Goal: Communication & Community: Answer question/provide support

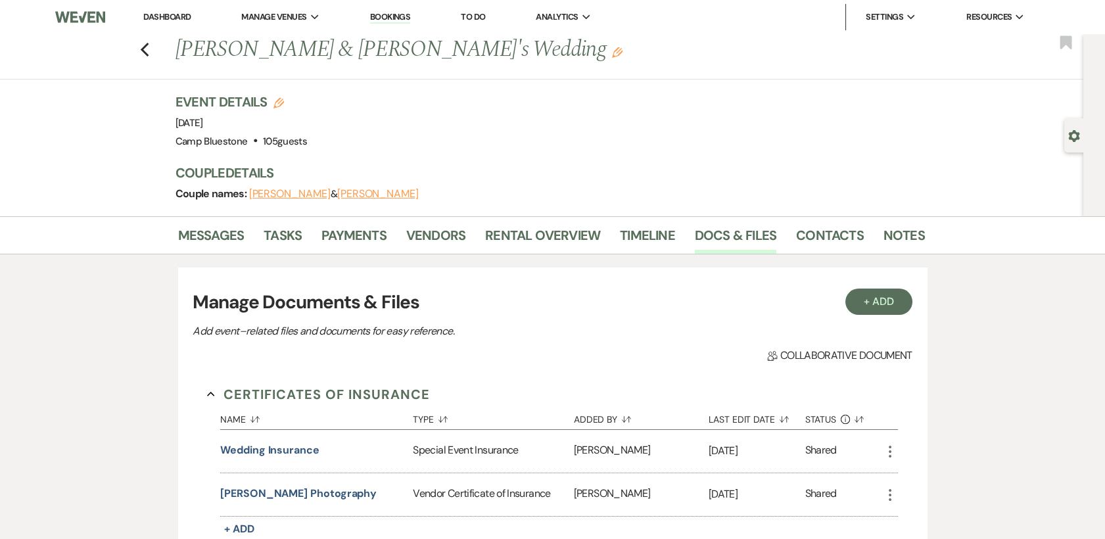
click at [154, 18] on link "Dashboard" at bounding box center [166, 16] width 47 height 11
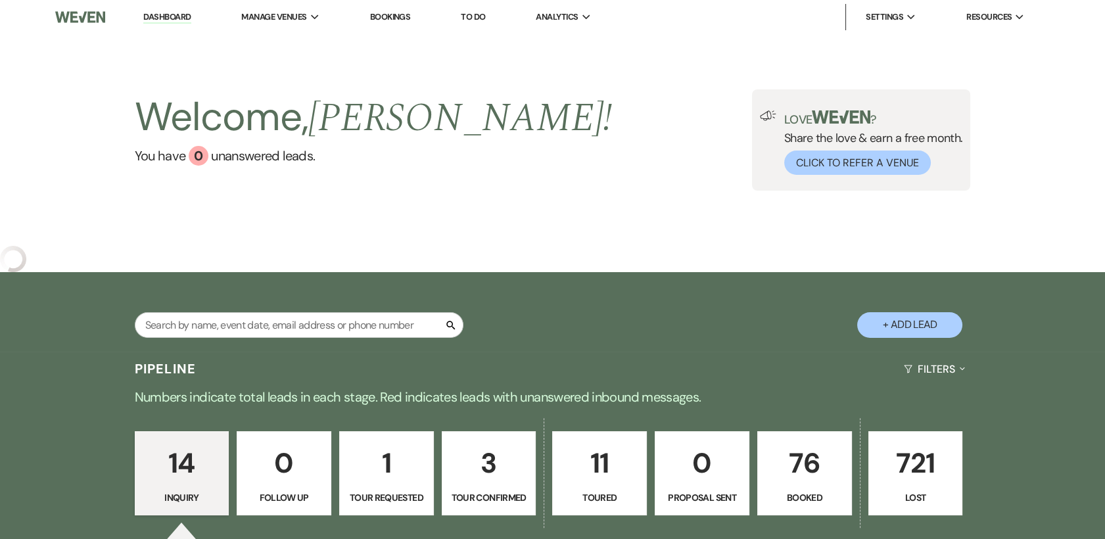
click at [796, 476] on p "76" at bounding box center [805, 463] width 78 height 44
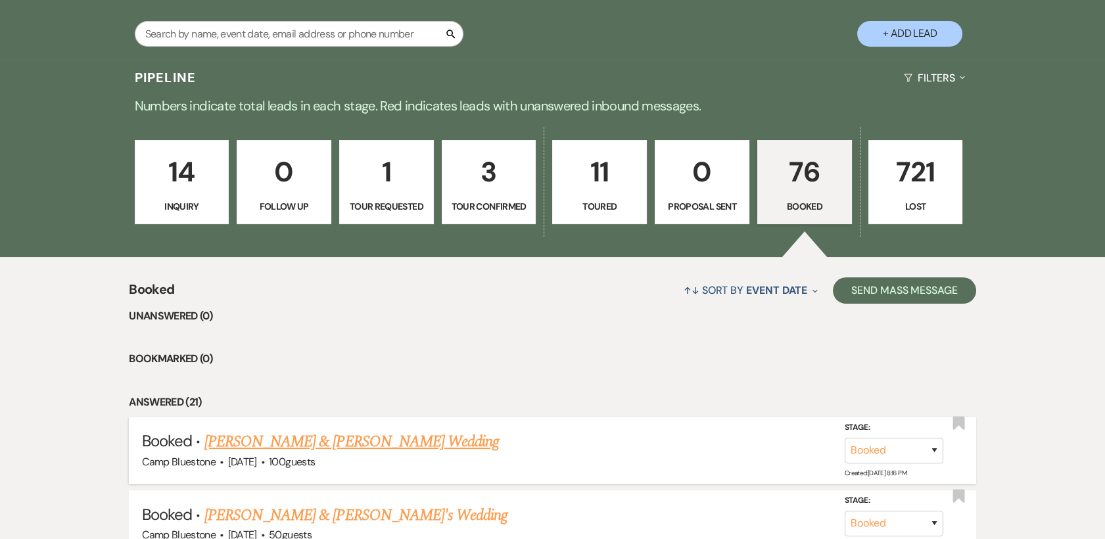
scroll to position [316, 0]
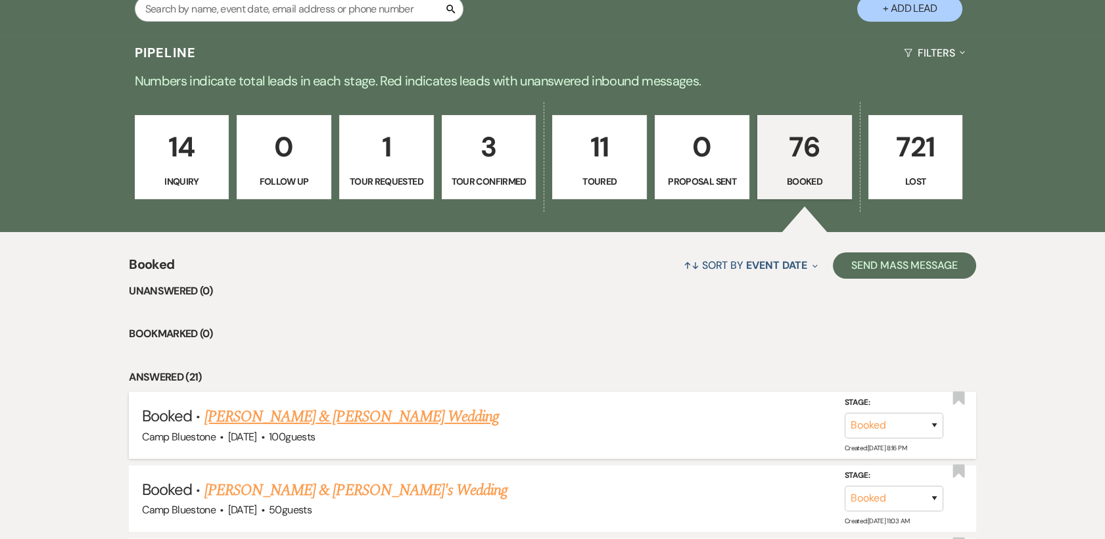
click at [342, 414] on link "[PERSON_NAME] & [PERSON_NAME] Wedding" at bounding box center [351, 417] width 295 height 24
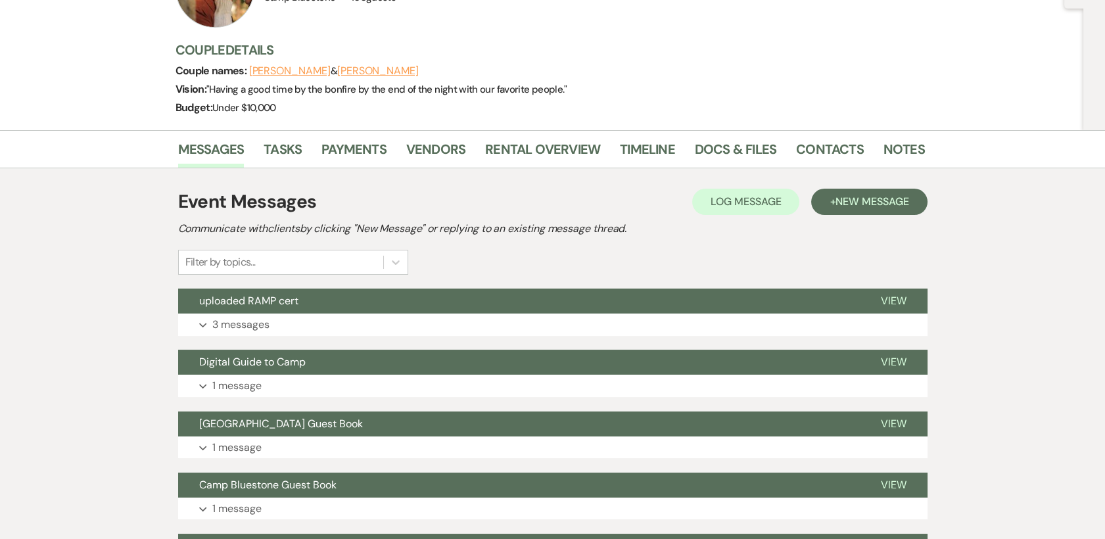
scroll to position [146, 0]
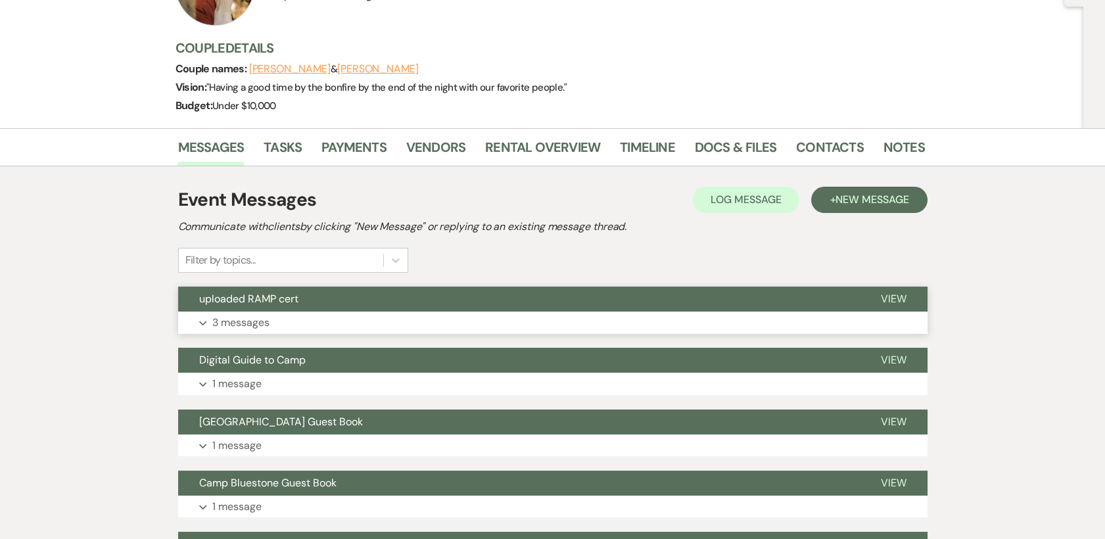
click at [231, 320] on p "3 messages" at bounding box center [240, 322] width 57 height 17
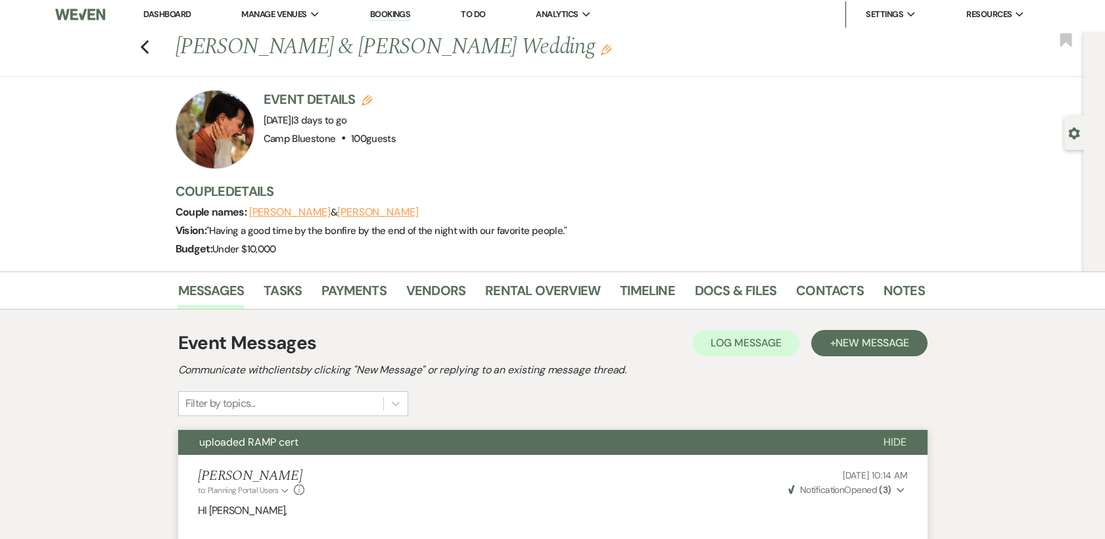
scroll to position [0, 0]
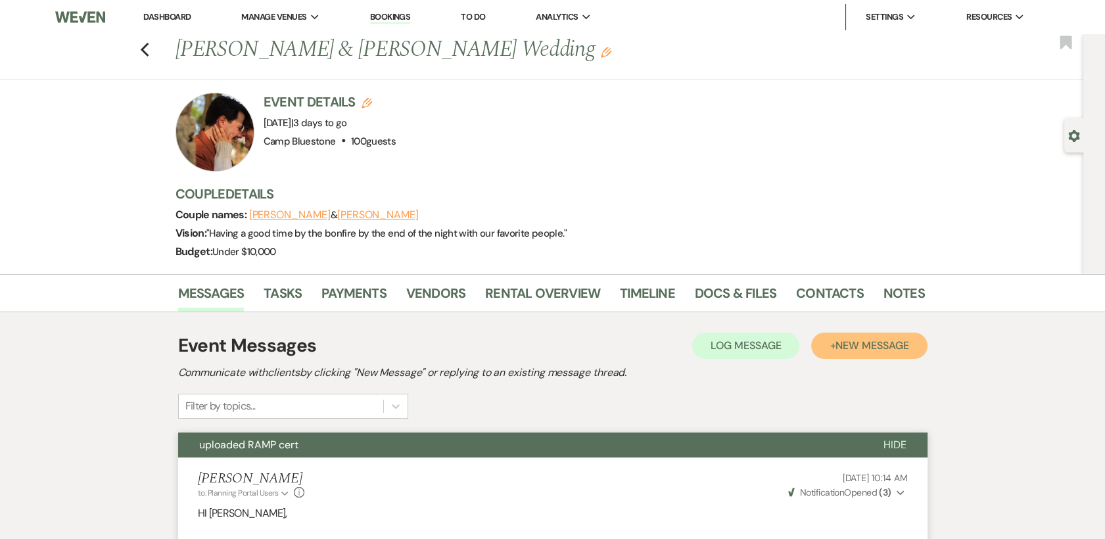
click at [844, 340] on span "New Message" at bounding box center [872, 346] width 73 height 14
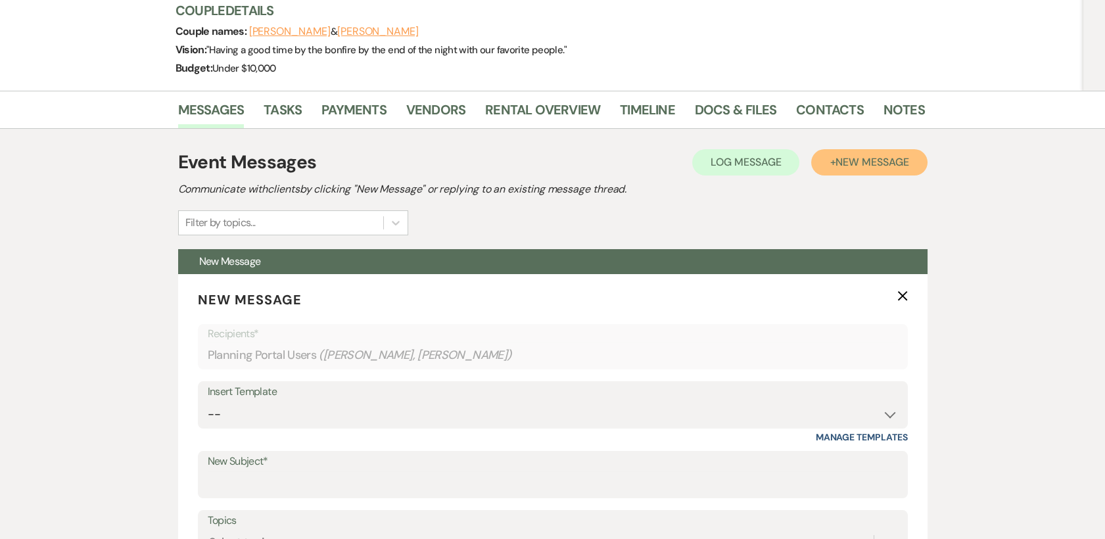
scroll to position [365, 0]
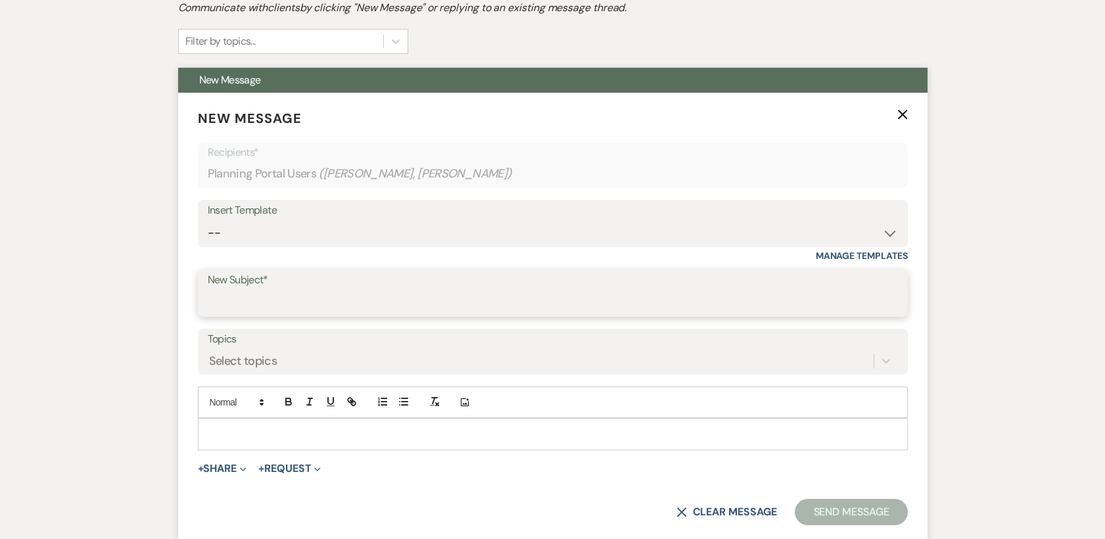
click at [280, 294] on input "New Subject*" at bounding box center [553, 303] width 690 height 26
type input "all set!"
click at [222, 432] on p at bounding box center [552, 434] width 689 height 14
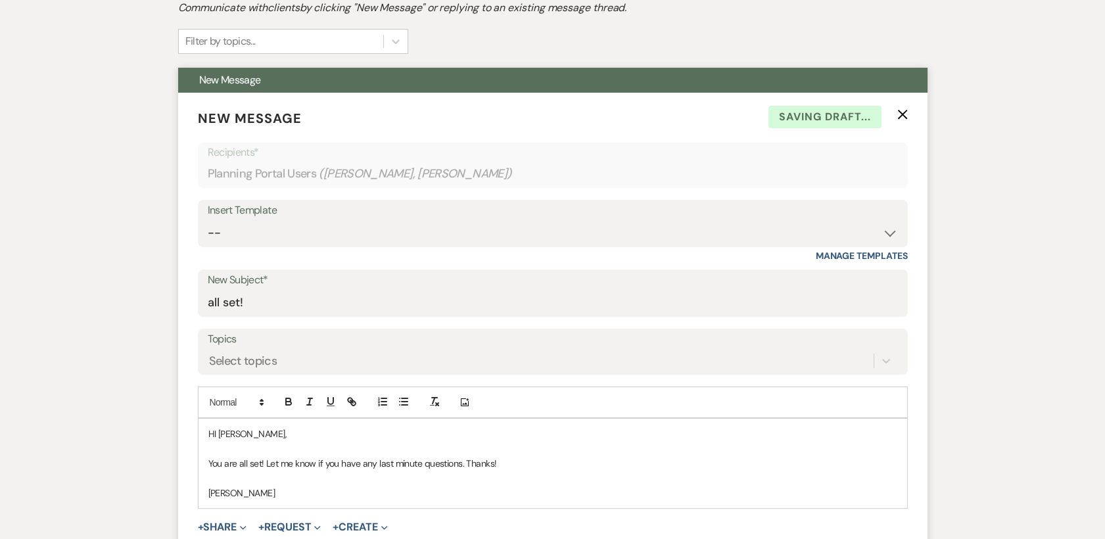
click at [264, 465] on p "You are all set! Let me know if you have any last minute questions. Thanks!" at bounding box center [552, 463] width 689 height 14
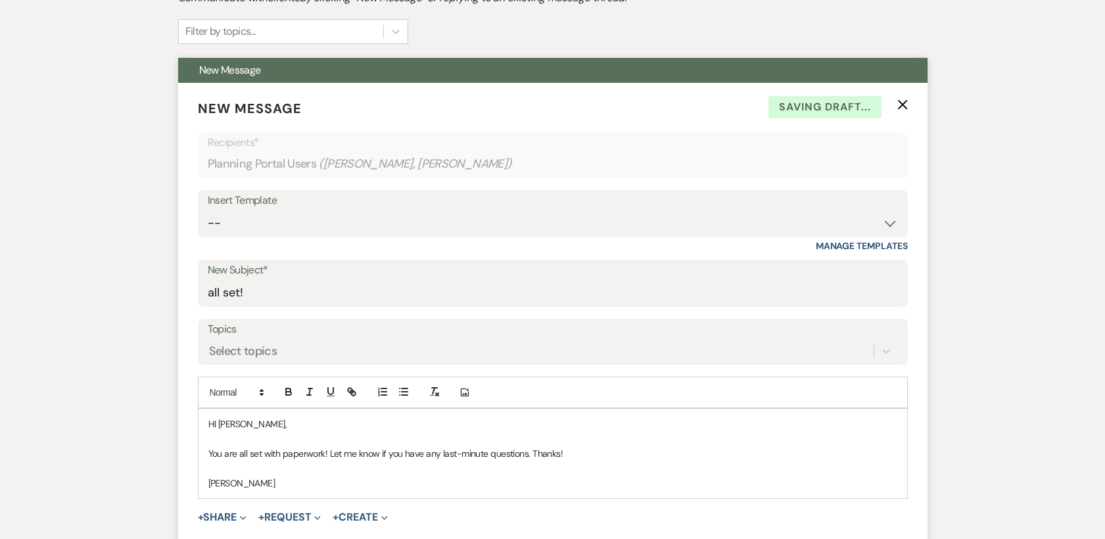
scroll to position [584, 0]
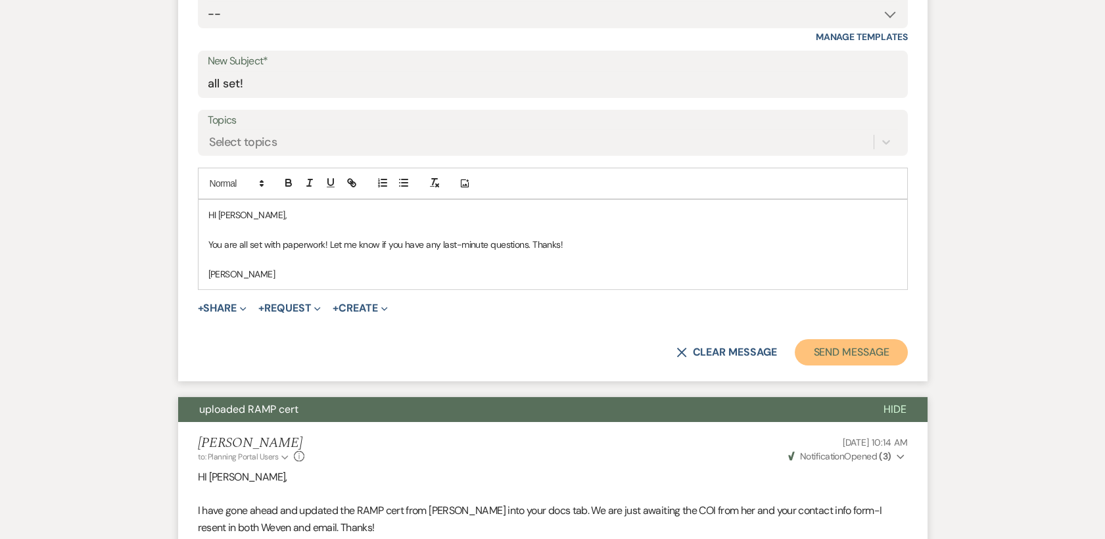
click at [820, 347] on button "Send Message" at bounding box center [851, 352] width 112 height 26
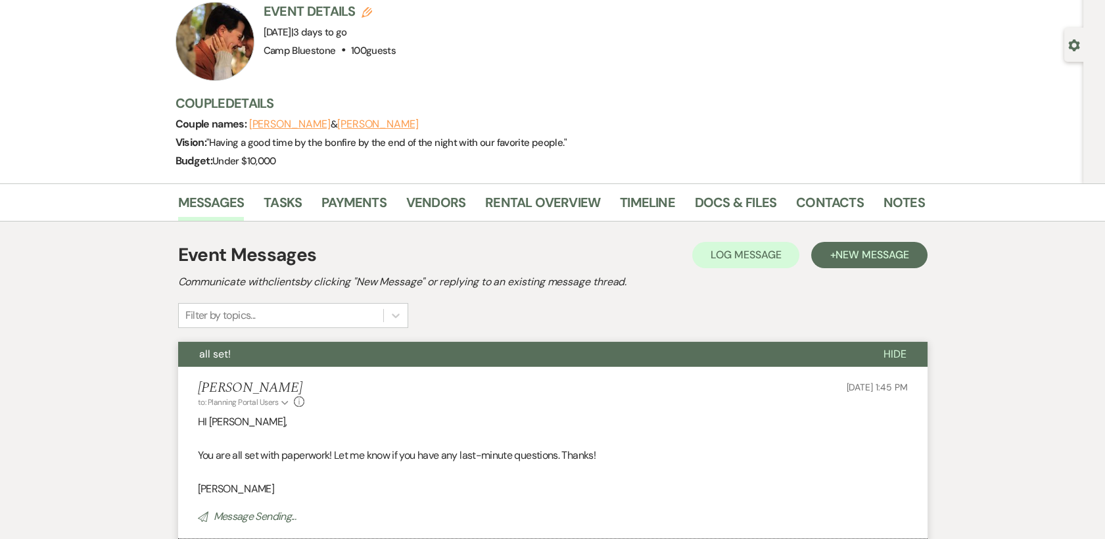
scroll to position [0, 0]
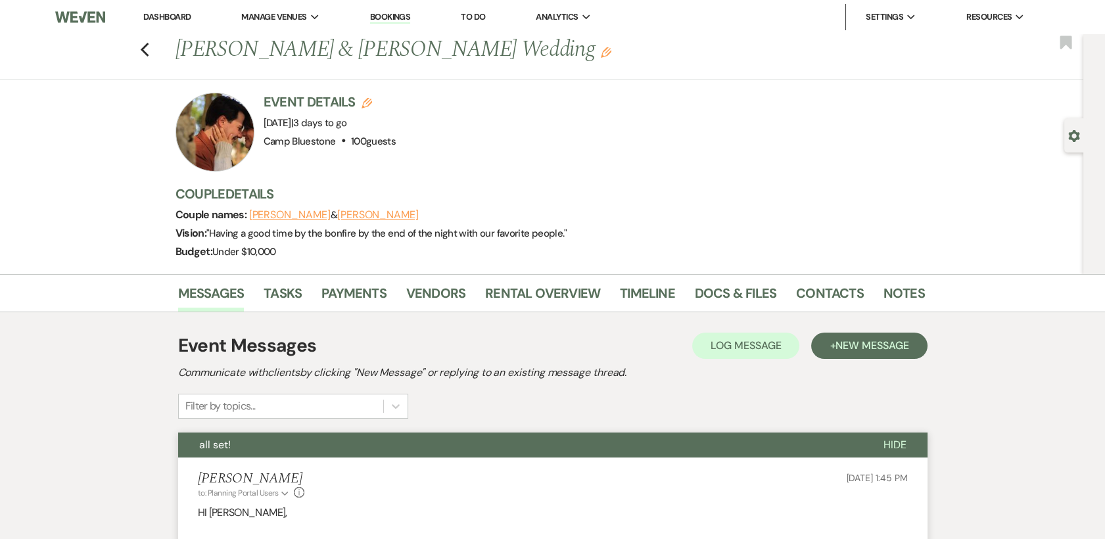
drag, startPoint x: 163, startPoint y: 19, endPoint x: 183, endPoint y: 29, distance: 22.6
click at [163, 18] on link "Dashboard" at bounding box center [166, 16] width 47 height 11
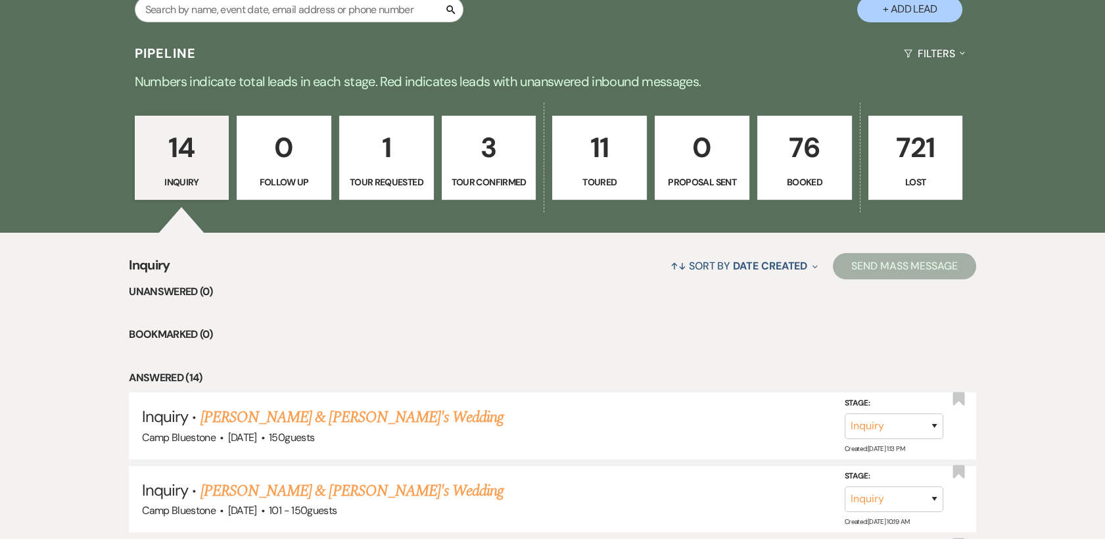
scroll to position [73, 0]
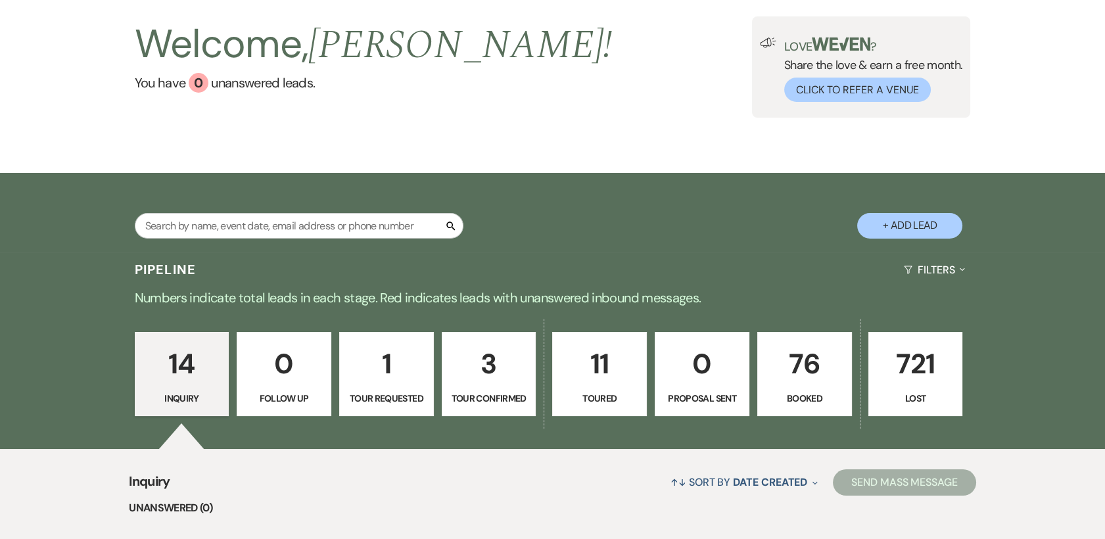
click at [800, 360] on p "76" at bounding box center [805, 364] width 78 height 44
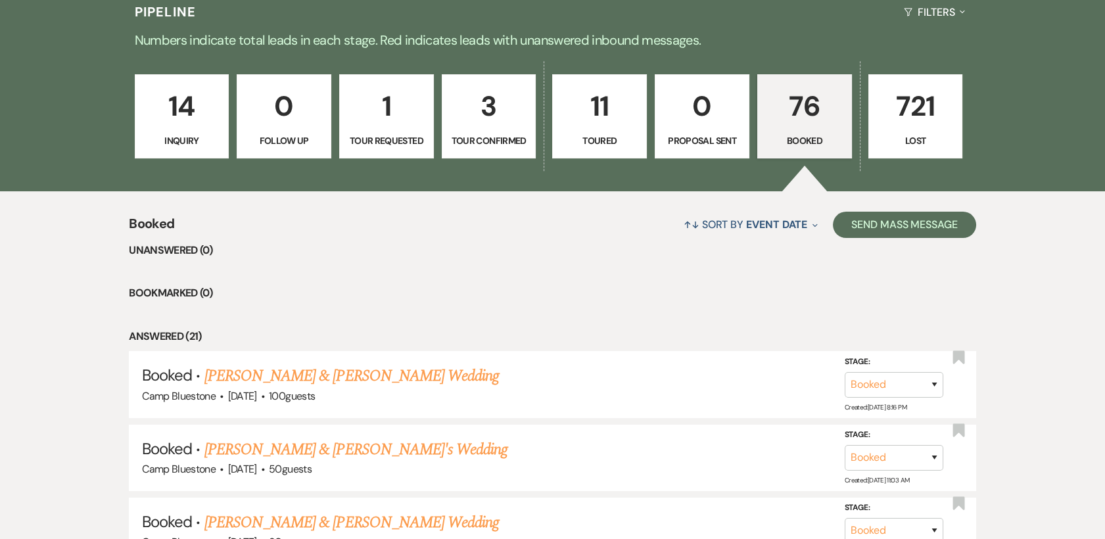
scroll to position [438, 0]
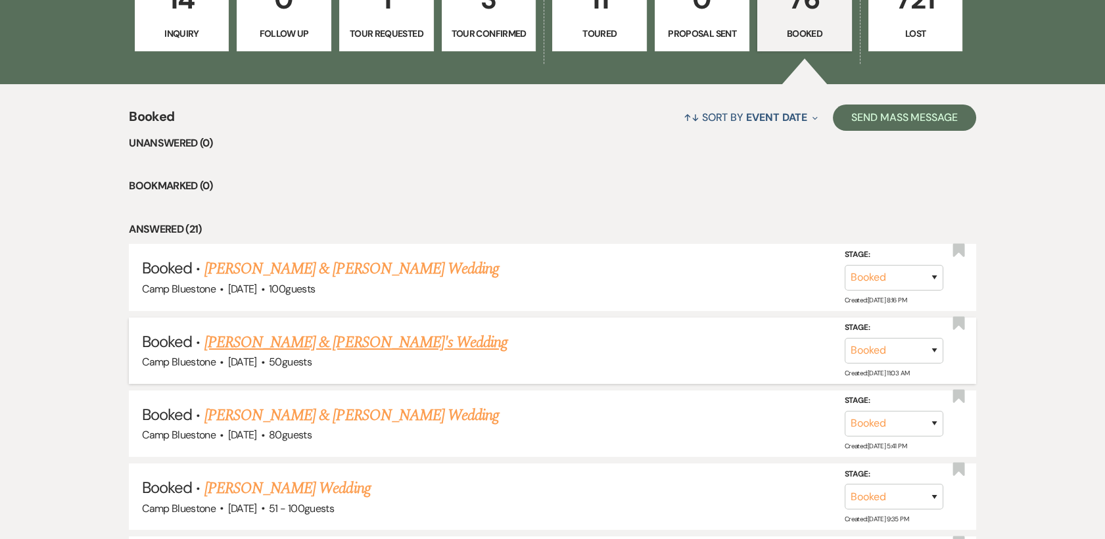
click at [370, 341] on link "[PERSON_NAME] & [PERSON_NAME]'s Wedding" at bounding box center [356, 343] width 304 height 24
